Goal: Information Seeking & Learning: Learn about a topic

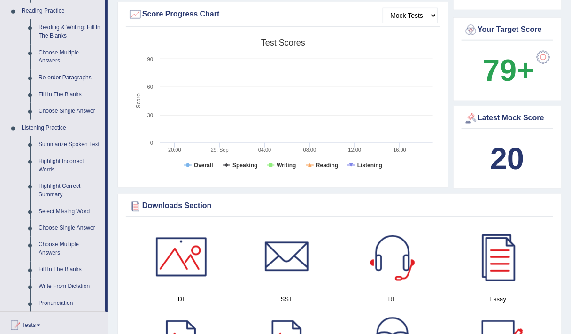
scroll to position [316, 0]
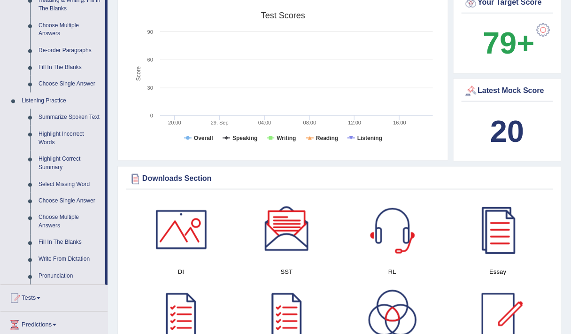
click at [469, 138] on div "20" at bounding box center [507, 131] width 87 height 45
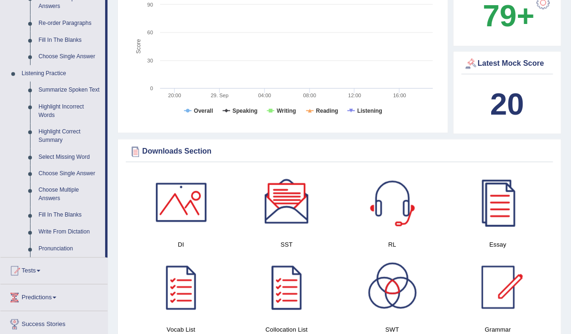
scroll to position [344, 0]
click at [63, 229] on link "Write From Dictation" at bounding box center [69, 231] width 71 height 17
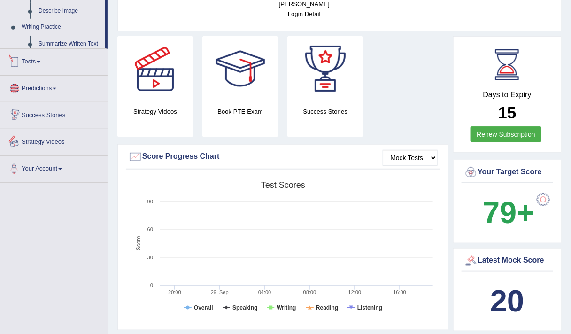
scroll to position [250, 0]
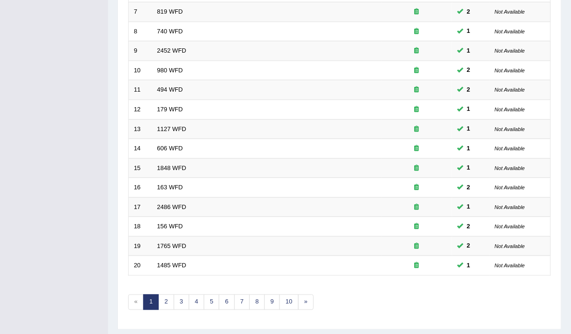
scroll to position [281, 0]
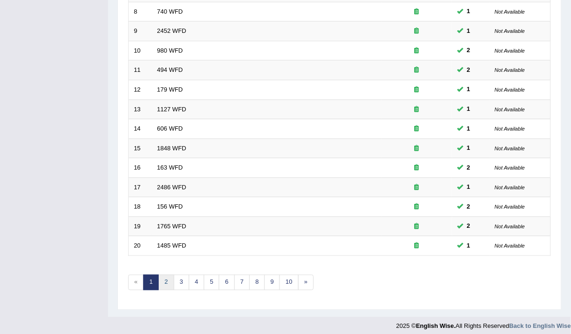
click at [170, 276] on link "2" at bounding box center [165, 282] width 15 height 15
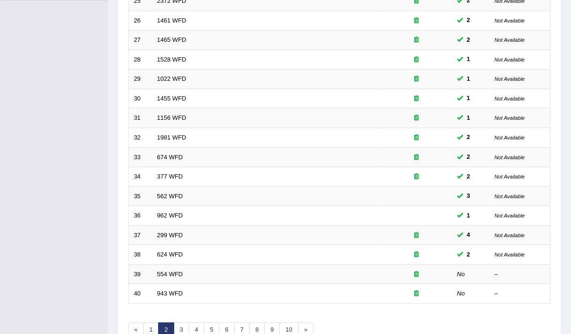
scroll to position [233, 0]
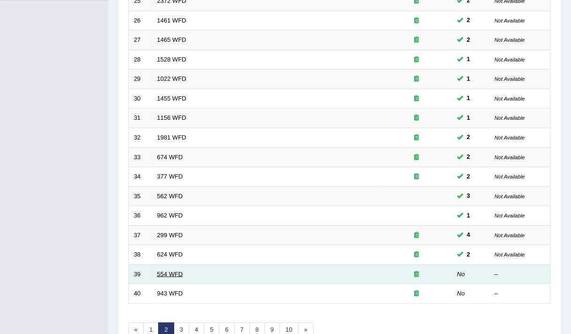
click at [169, 270] on link "554 WFD" at bounding box center [170, 273] width 26 height 7
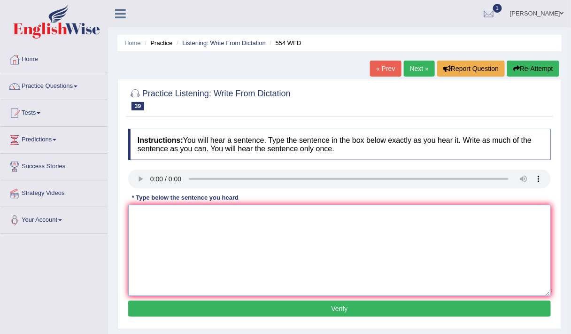
click at [200, 275] on textarea at bounding box center [339, 250] width 422 height 91
click at [177, 223] on textarea at bounding box center [339, 250] width 422 height 91
click at [168, 214] on textarea "we are abel to work on a team." at bounding box center [339, 250] width 422 height 91
click at [221, 248] on textarea "we are abel to work on a team." at bounding box center [339, 250] width 422 height 91
click at [168, 215] on textarea "we are abel to work on a team." at bounding box center [339, 250] width 422 height 91
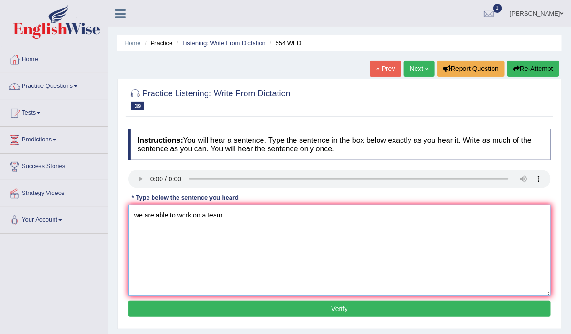
click at [137, 214] on textarea "we are able to work on a team." at bounding box center [339, 250] width 422 height 91
click at [157, 213] on textarea "We are able to work on a team." at bounding box center [339, 250] width 422 height 91
click at [173, 269] on textarea "We are able to work on a team." at bounding box center [339, 250] width 422 height 91
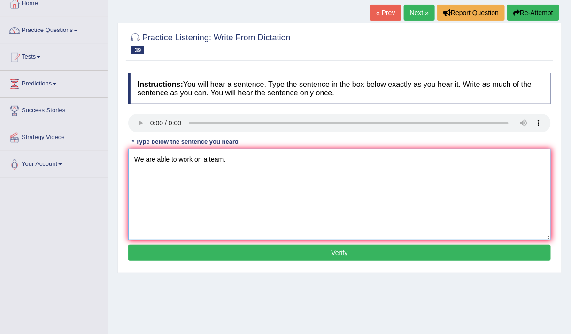
scroll to position [56, 0]
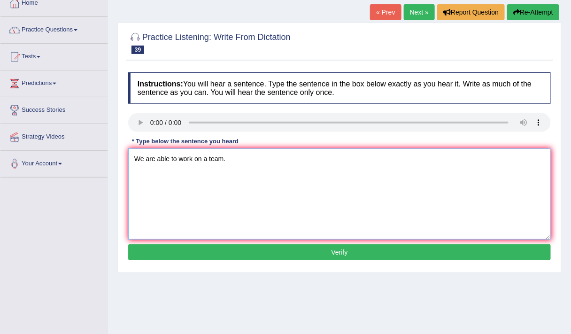
type textarea "We are able to work on a team."
click at [243, 249] on button "Verify" at bounding box center [339, 252] width 422 height 16
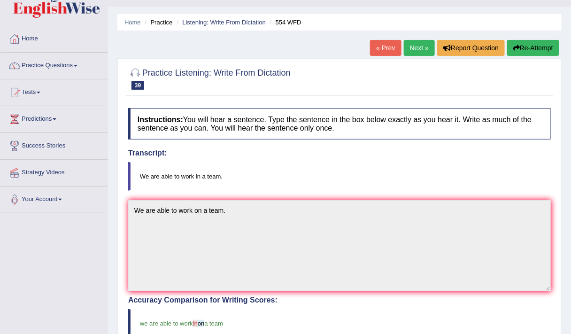
scroll to position [0, 0]
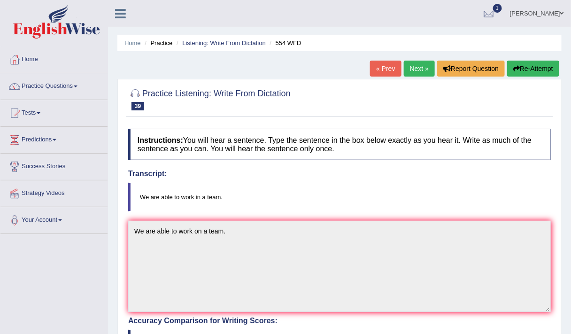
click at [531, 69] on button "Re-Attempt" at bounding box center [533, 69] width 52 height 16
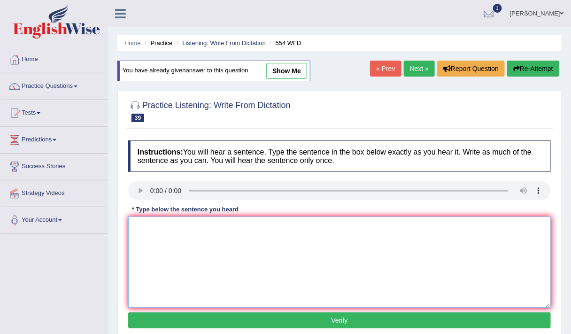
click at [163, 229] on textarea at bounding box center [339, 261] width 422 height 91
click at [137, 224] on textarea "we are able to work in a team." at bounding box center [339, 261] width 422 height 91
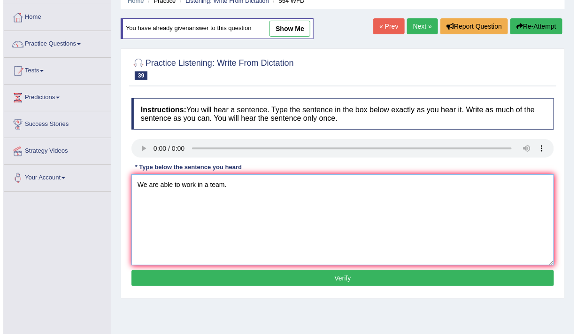
scroll to position [45, 0]
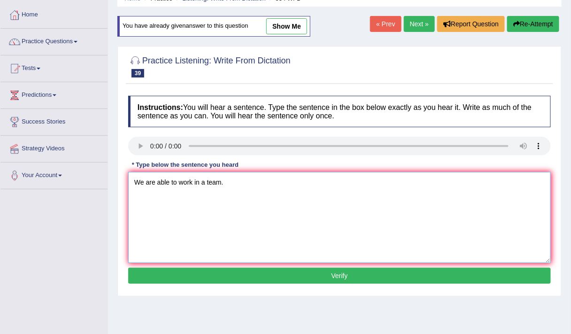
type textarea "We are able to work in a team."
click at [204, 275] on button "Verify" at bounding box center [339, 275] width 422 height 16
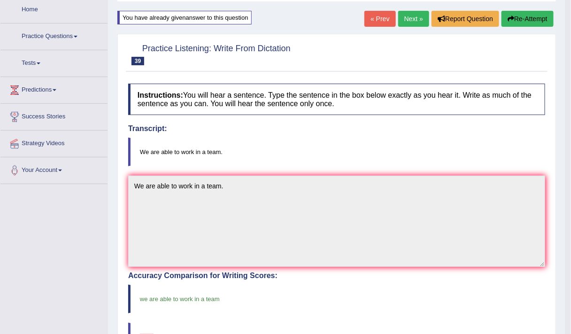
scroll to position [49, 0]
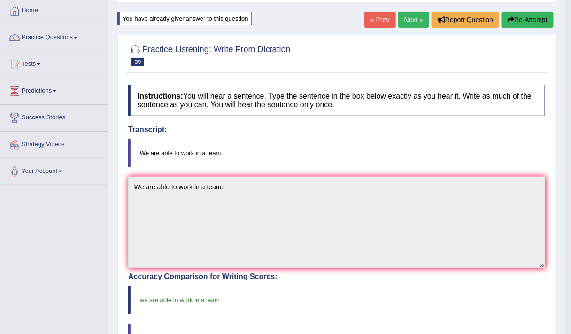
click at [407, 22] on link "Next »" at bounding box center [413, 20] width 31 height 16
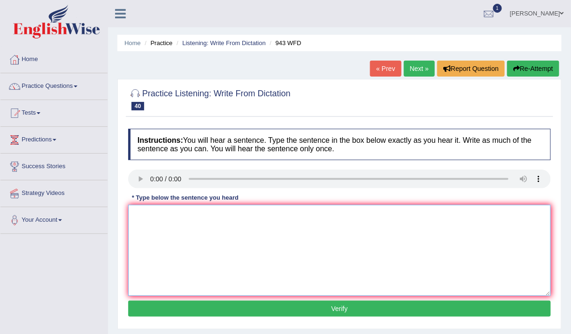
click at [158, 244] on textarea at bounding box center [339, 250] width 422 height 91
click at [136, 214] on textarea "farming medthode across workd greaming developed recently." at bounding box center [339, 250] width 422 height 91
click at [188, 214] on textarea "Farming medthode across workd greaming developed recently." at bounding box center [339, 250] width 422 height 91
click at [233, 216] on textarea "Farming method methods across workd greaming developed recently." at bounding box center [339, 250] width 422 height 91
click at [259, 215] on textarea "Farming method methods across the workd greaming developed recently." at bounding box center [339, 250] width 422 height 91
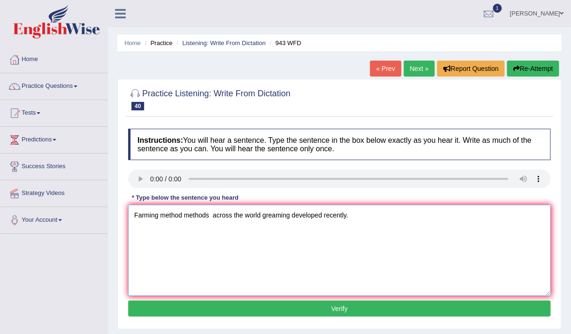
click at [289, 214] on textarea "Farming method methods across the world greaming developed recently." at bounding box center [339, 250] width 422 height 91
click at [212, 214] on textarea "Farming method methods across the world gradually developed recently." at bounding box center [339, 250] width 422 height 91
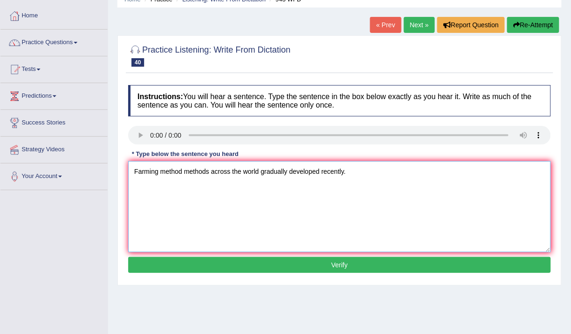
scroll to position [51, 0]
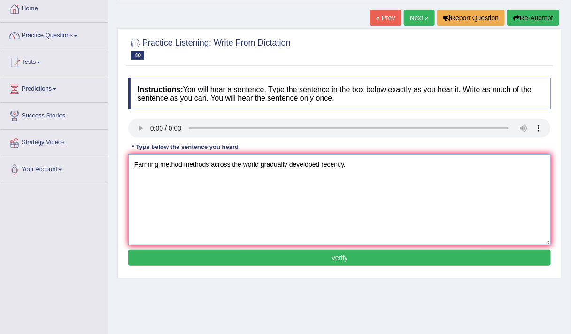
click at [337, 217] on textarea "Farming method methods across the world gradually developed recently." at bounding box center [339, 199] width 422 height 91
type textarea "Farming method methods across the world gradually developed recently."
click at [306, 251] on button "Verify" at bounding box center [339, 258] width 422 height 16
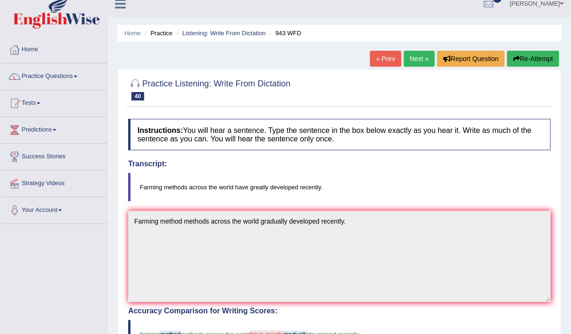
scroll to position [10, 0]
click at [525, 58] on button "Re-Attempt" at bounding box center [533, 58] width 52 height 16
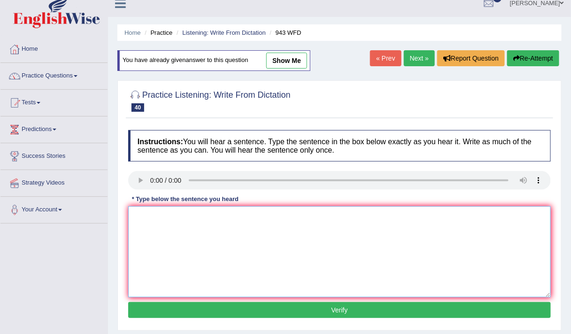
click at [167, 223] on textarea at bounding box center [339, 251] width 422 height 91
click at [137, 215] on textarea "farming across the world have greatly developed recently." at bounding box center [339, 251] width 422 height 91
click at [157, 217] on textarea "Farming across the world have greatly developed recently." at bounding box center [339, 251] width 422 height 91
type textarea "Farming methods across the world have greatly developed recently."
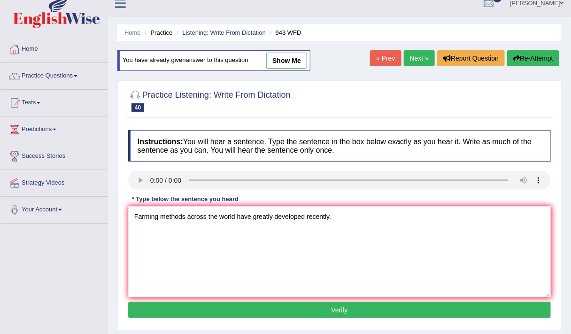
click at [290, 307] on button "Verify" at bounding box center [339, 310] width 422 height 16
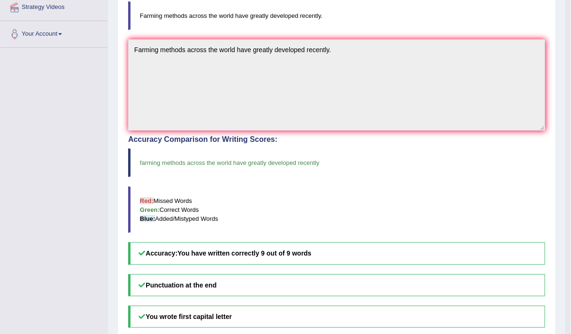
scroll to position [47, 0]
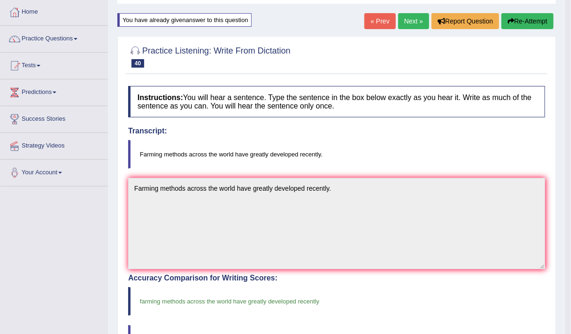
click at [408, 21] on link "Next »" at bounding box center [413, 21] width 31 height 16
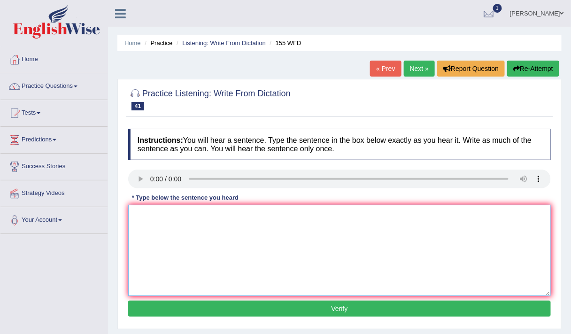
click at [178, 227] on textarea at bounding box center [339, 250] width 422 height 91
click at [136, 214] on textarea "important devatls of the arguments s is missing on thr summary." at bounding box center [339, 250] width 422 height 91
click at [184, 214] on textarea "Important devatls of the arguments s is missing on thr summary." at bounding box center [339, 250] width 422 height 91
click at [251, 216] on textarea "Important detail details of the arguments s is missing on thr summary." at bounding box center [339, 250] width 422 height 91
click at [286, 216] on textarea "Important detail details of the argument arguments s is missing on thr summary." at bounding box center [339, 250] width 422 height 91
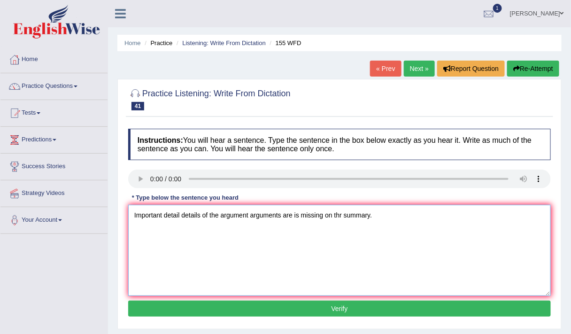
click at [342, 215] on textarea "Important detail details of the argument arguments are is missing on thr summar…" at bounding box center [339, 250] width 422 height 91
click at [381, 214] on textarea "Important detail details of the argument arguments are is missing on the summar…" at bounding box center [339, 250] width 422 height 91
click at [332, 214] on textarea "Important detail details of the argument arguments are is missing on the summar…" at bounding box center [339, 250] width 422 height 91
type textarea "Important detail details of the argument arguments are is missing on in the sum…"
click at [298, 310] on button "Verify" at bounding box center [339, 308] width 422 height 16
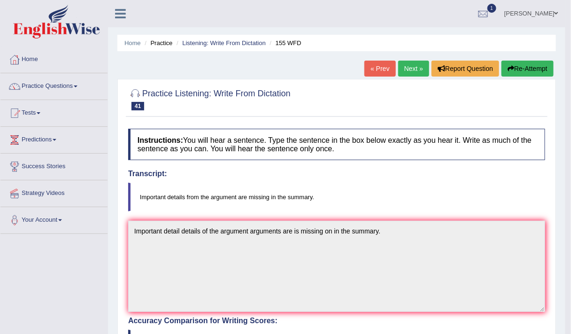
click at [409, 61] on link "Next »" at bounding box center [413, 69] width 31 height 16
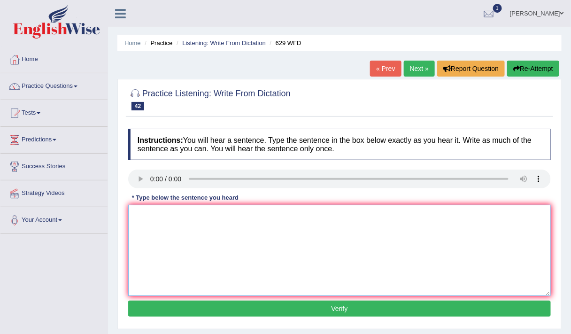
click at [166, 230] on textarea at bounding box center [339, 250] width 422 height 91
type textarea "please provide the suppor of the a"
click at [519, 70] on button "Re-Attempt" at bounding box center [533, 69] width 52 height 16
click at [174, 228] on textarea at bounding box center [339, 250] width 422 height 91
click at [177, 215] on textarea "please provide the support for these arguments" at bounding box center [339, 250] width 422 height 91
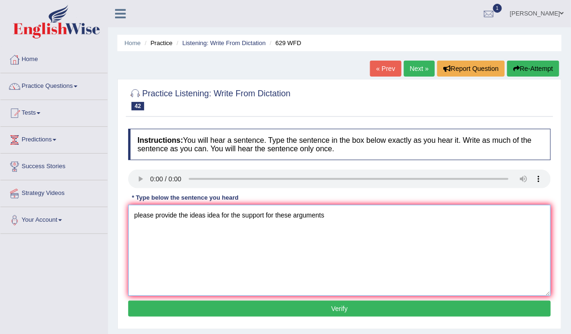
click at [326, 216] on textarea "please provide the ideas idea for the support for these arguments" at bounding box center [339, 250] width 422 height 91
click at [137, 216] on textarea "please provide the ideas idea for the support for these arguments." at bounding box center [339, 250] width 422 height 91
type textarea "Please provide the ideas idea for the support for these arguments."
click at [229, 304] on button "Verify" at bounding box center [339, 308] width 422 height 16
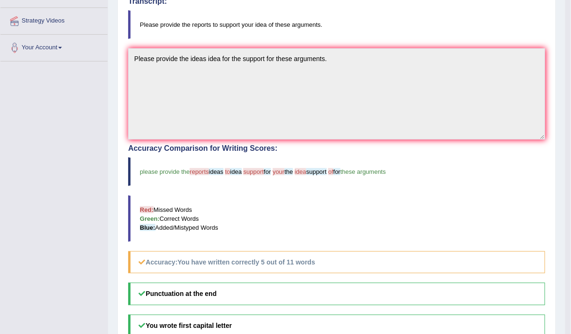
scroll to position [173, 0]
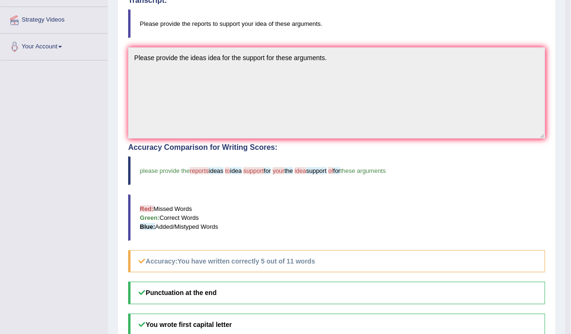
click at [336, 171] on span "for" at bounding box center [336, 170] width 7 height 7
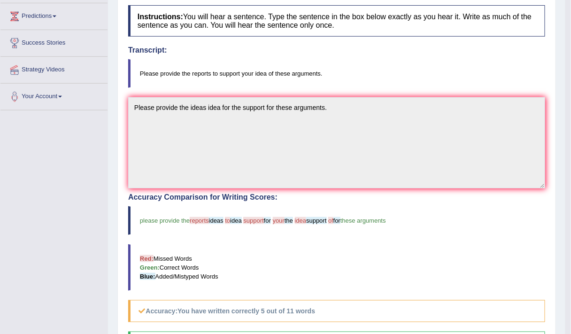
scroll to position [0, 0]
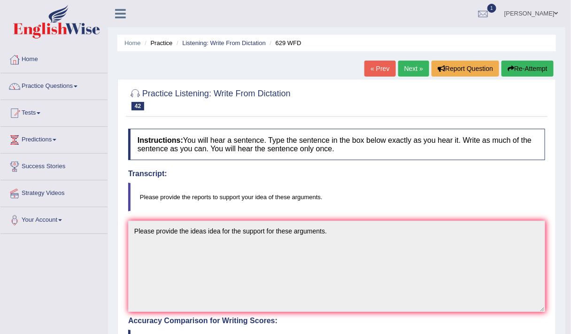
click at [521, 69] on button "Re-Attempt" at bounding box center [527, 69] width 52 height 16
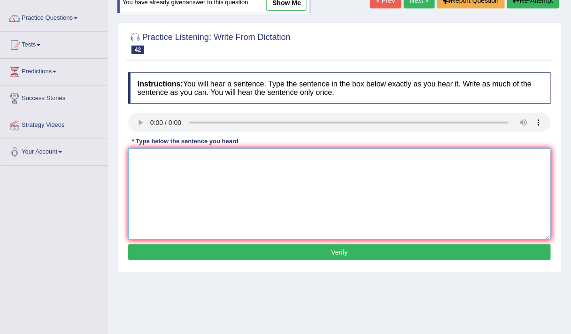
click at [160, 159] on textarea at bounding box center [339, 193] width 422 height 91
click at [205, 152] on textarea "please provide the" at bounding box center [339, 193] width 422 height 91
click at [284, 159] on textarea "please provide the report the support the idea ideas for these arguments." at bounding box center [339, 193] width 422 height 91
click at [137, 159] on textarea "please provide the report the support the idea ideas from for these arguments." at bounding box center [339, 193] width 422 height 91
click at [219, 160] on textarea "Please provide the report the support the idea ideas from for these arguments." at bounding box center [339, 193] width 422 height 91
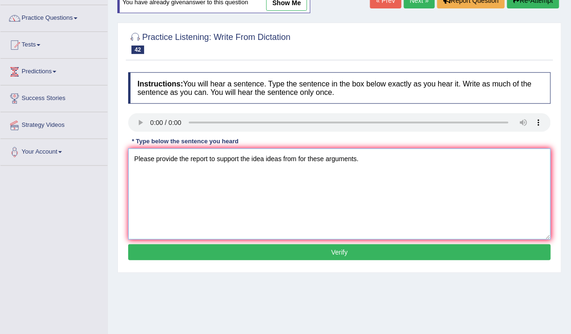
click at [249, 158] on textarea "Please provide the report to support the idea ideas from for these arguments." at bounding box center [339, 193] width 422 height 91
type textarea "Please provide the report to support your idea ideas from for these arguments."
click at [282, 244] on button "Verify" at bounding box center [339, 252] width 422 height 16
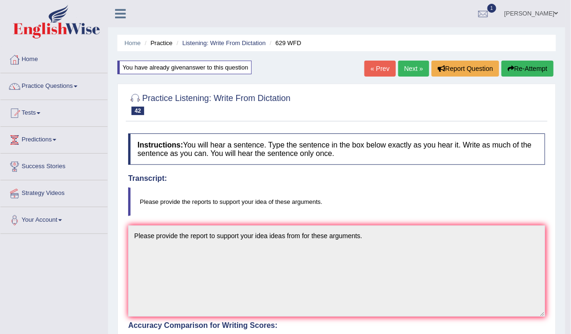
click at [531, 74] on button "Re-Attempt" at bounding box center [527, 69] width 52 height 16
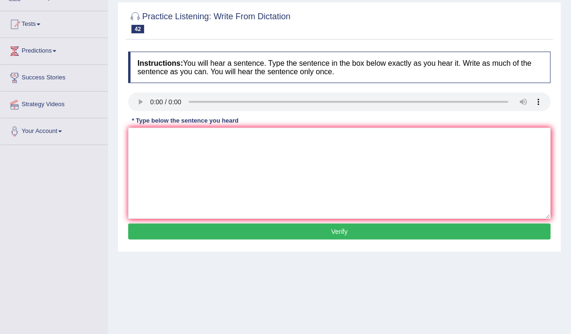
scroll to position [90, 0]
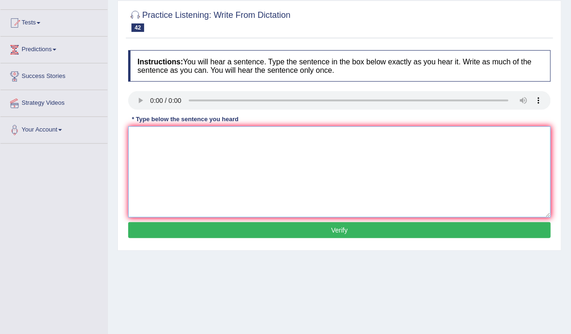
click at [168, 158] on textarea at bounding box center [339, 171] width 422 height 91
type textarea "please provide the reports to support your ideas for these arguments."
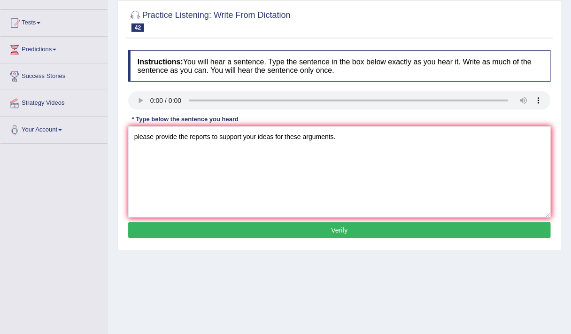
click at [282, 223] on button "Verify" at bounding box center [339, 230] width 422 height 16
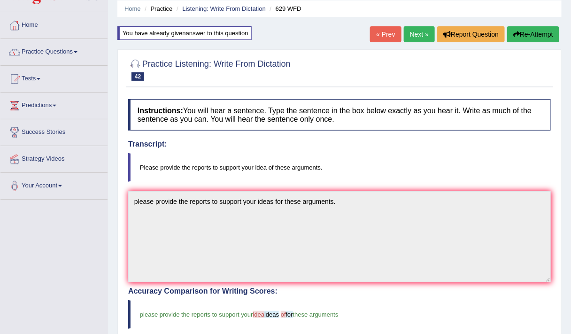
scroll to position [32, 0]
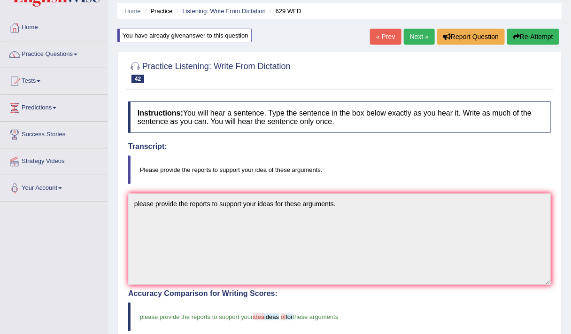
click at [519, 43] on button "Re-Attempt" at bounding box center [533, 37] width 52 height 16
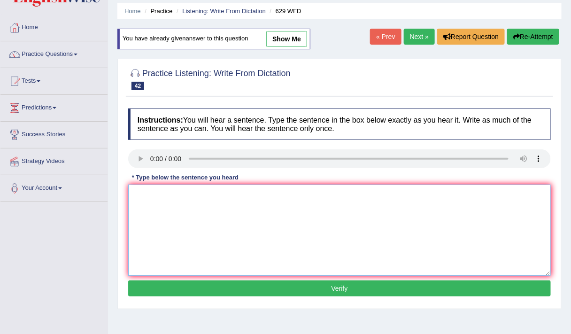
click at [179, 199] on textarea at bounding box center [339, 229] width 422 height 91
click at [138, 192] on textarea "pleae provide the reports to support your idea ideas for these arguments." at bounding box center [339, 229] width 422 height 91
click at [147, 193] on textarea "Pleae provide the reports to support your idea ideas for these arguments." at bounding box center [339, 229] width 422 height 91
type textarea "Please provide the reports to support your idea ideas for these arguments."
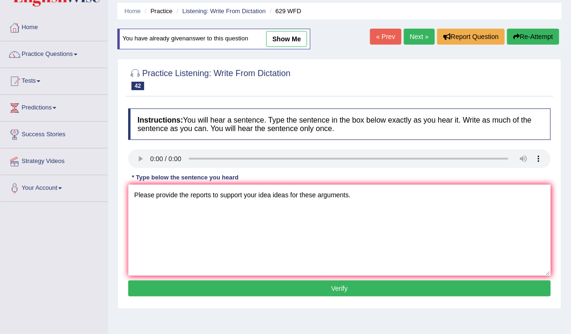
click at [298, 286] on button "Verify" at bounding box center [339, 288] width 422 height 16
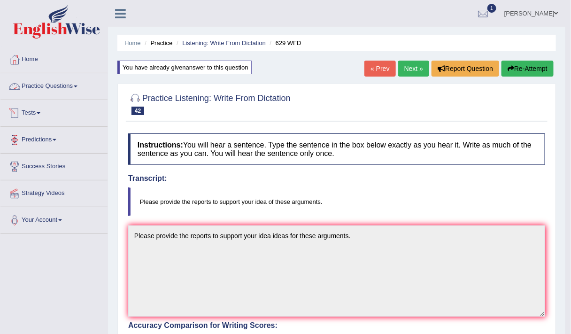
click at [50, 87] on link "Practice Questions" at bounding box center [53, 84] width 107 height 23
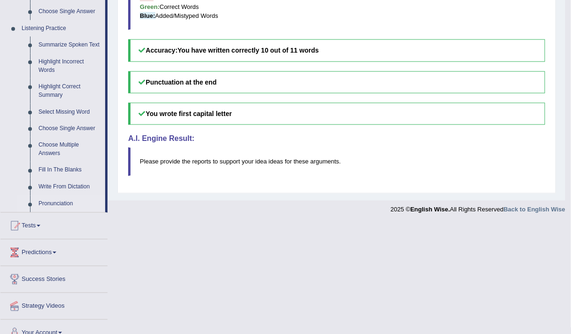
scroll to position [389, 0]
click at [52, 167] on link "Fill In The Blanks" at bounding box center [69, 170] width 71 height 17
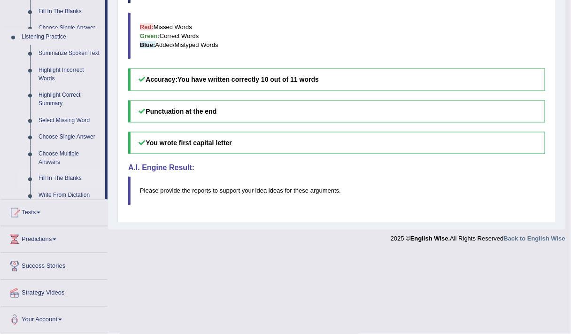
scroll to position [274, 0]
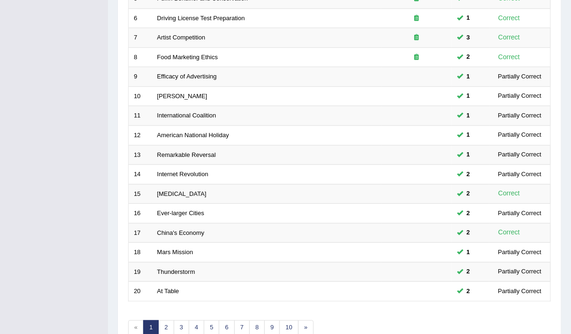
scroll to position [281, 0]
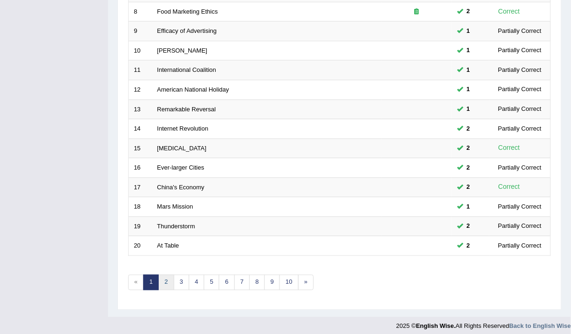
click at [162, 280] on link "2" at bounding box center [165, 282] width 15 height 15
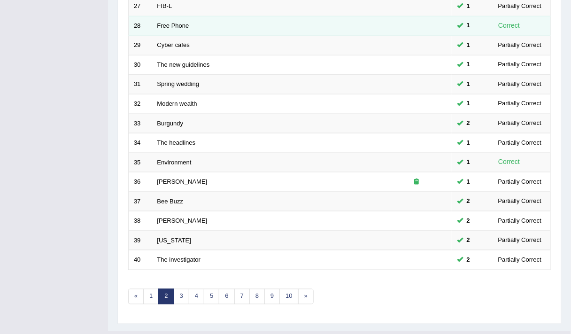
scroll to position [281, 0]
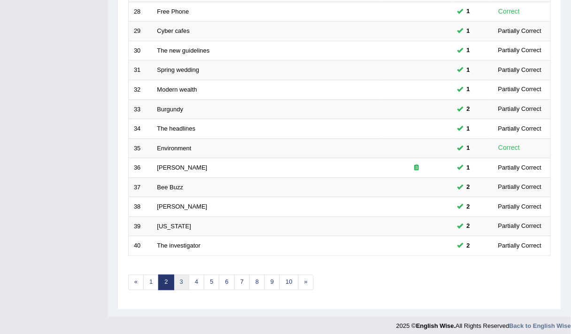
click at [177, 280] on link "3" at bounding box center [181, 282] width 15 height 15
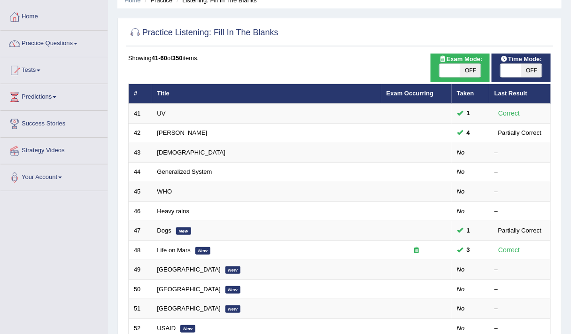
scroll to position [83, 0]
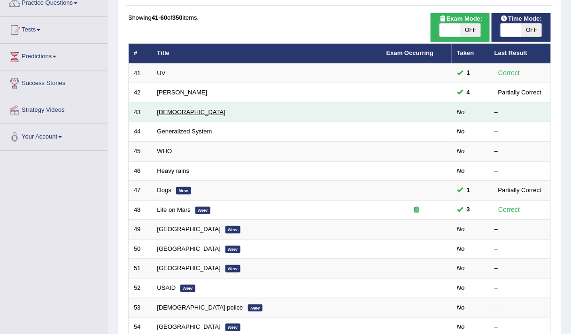
click at [164, 111] on link "[DEMOGRAPHIC_DATA]" at bounding box center [191, 111] width 68 height 7
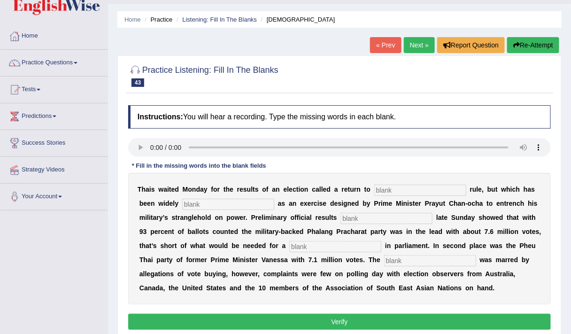
scroll to position [34, 0]
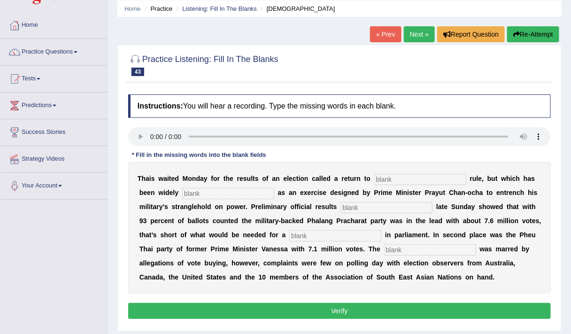
click at [383, 175] on input "text" at bounding box center [420, 179] width 92 height 11
type input "democratic"
click at [263, 189] on input "text" at bounding box center [228, 193] width 92 height 11
click at [198, 193] on input "criticise" at bounding box center [228, 193] width 92 height 11
click at [204, 191] on input "critisise" at bounding box center [228, 193] width 92 height 11
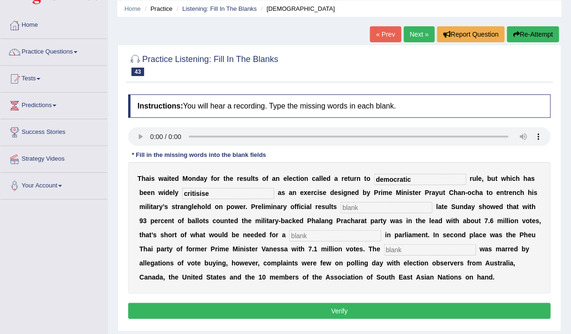
click at [199, 195] on input "critisise" at bounding box center [228, 193] width 92 height 11
type input "criticise"
click at [203, 193] on input "criticise" at bounding box center [228, 193] width 92 height 11
type input "x"
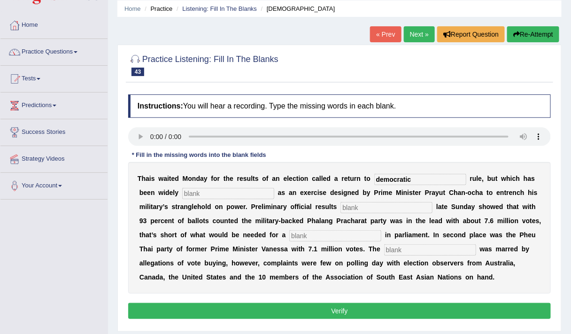
type input "z"
type input "criticize"
click at [339, 204] on b at bounding box center [339, 207] width 4 height 8
click at [343, 205] on input "text" at bounding box center [386, 207] width 92 height 11
type input "released"
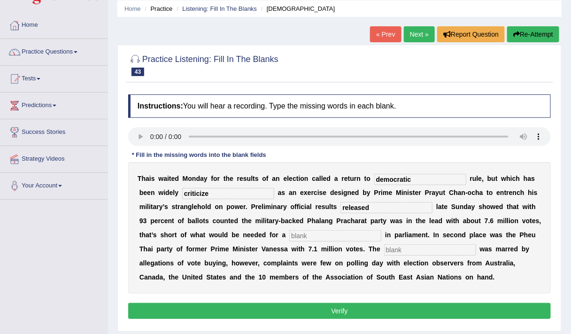
click at [299, 237] on input "text" at bounding box center [335, 235] width 92 height 11
type input "majority"
click at [399, 247] on input "text" at bounding box center [430, 249] width 92 height 11
click at [427, 251] on input "compaine" at bounding box center [430, 249] width 92 height 11
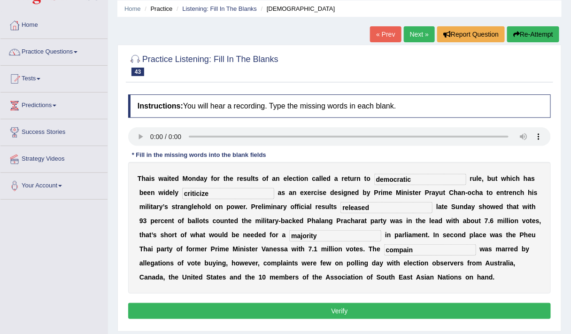
click at [421, 245] on input "compain" at bounding box center [430, 249] width 92 height 11
click at [418, 246] on input "compagn" at bounding box center [430, 249] width 92 height 11
type input "compaign"
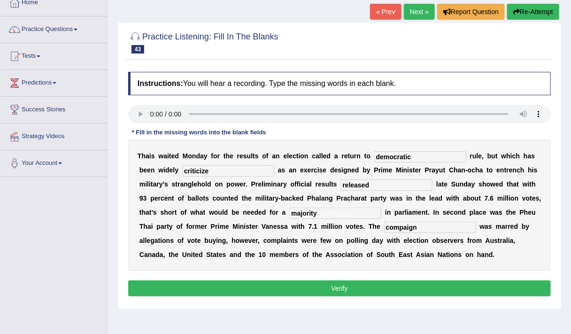
scroll to position [57, 0]
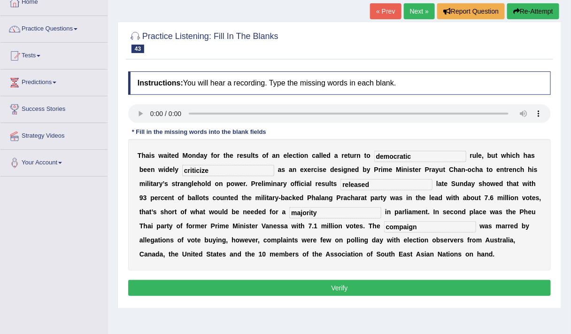
click at [325, 285] on button "Verify" at bounding box center [339, 288] width 422 height 16
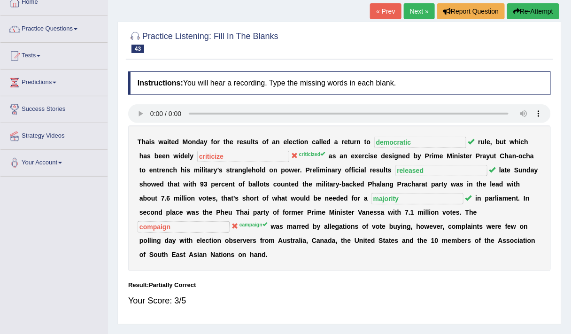
click at [527, 11] on button "Re-Attempt" at bounding box center [533, 11] width 52 height 16
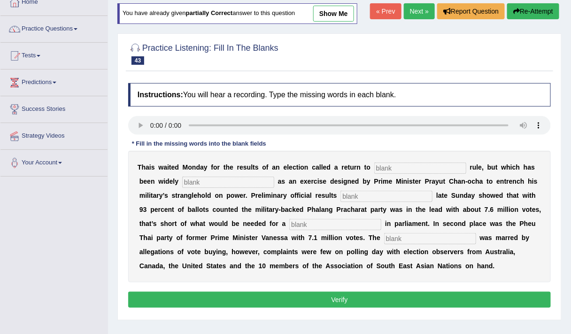
click at [383, 168] on input "text" at bounding box center [420, 167] width 92 height 11
type input "democratic"
click at [231, 179] on input "text" at bounding box center [228, 181] width 92 height 11
type input "critisized"
click at [351, 198] on input "text" at bounding box center [386, 196] width 92 height 11
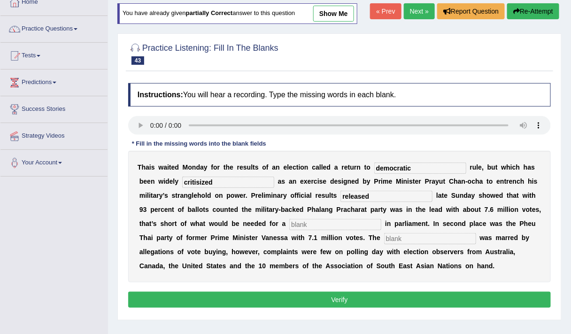
type input "released"
click at [309, 222] on input "text" at bounding box center [335, 224] width 92 height 11
type input "majority"
click at [398, 240] on input "text" at bounding box center [430, 238] width 92 height 11
type input "campaign"
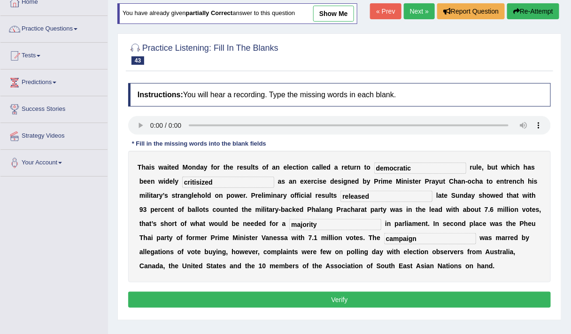
click at [249, 295] on button "Verify" at bounding box center [339, 299] width 422 height 16
